Goal: Find specific page/section: Find specific page/section

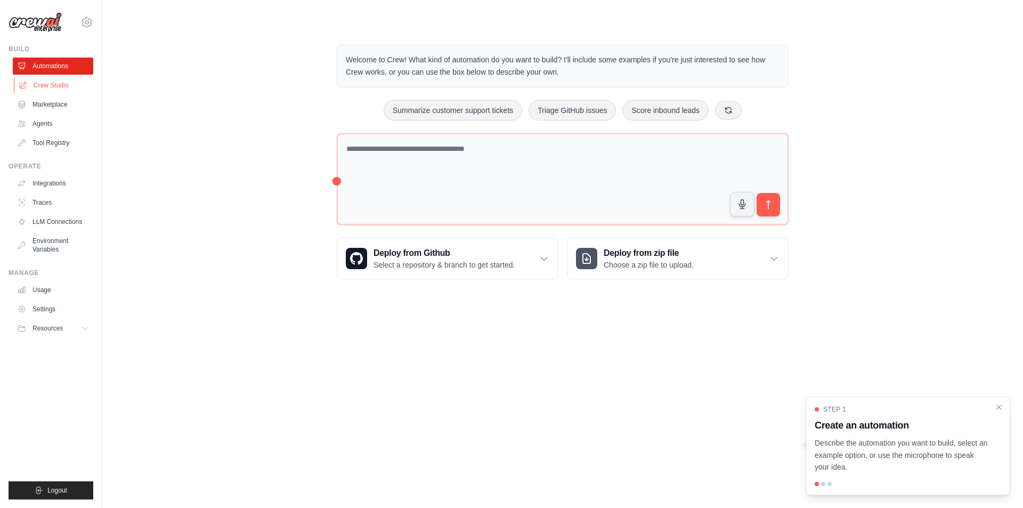
click at [50, 88] on link "Crew Studio" at bounding box center [54, 85] width 80 height 17
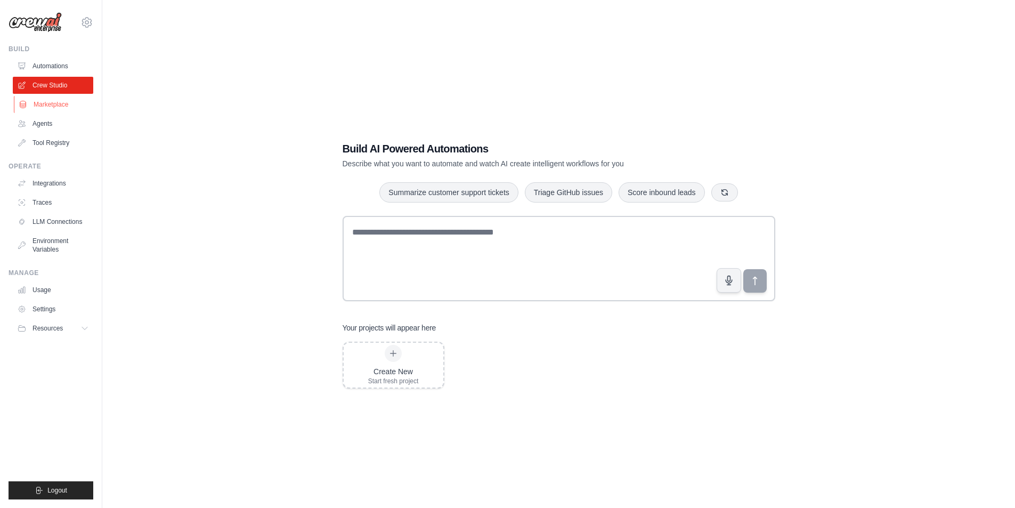
click at [49, 100] on link "Marketplace" at bounding box center [54, 104] width 80 height 17
